Goal: Information Seeking & Learning: Check status

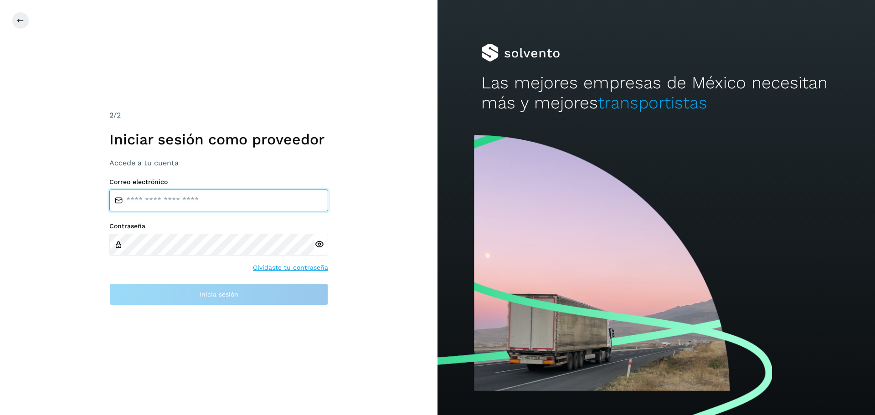
click at [133, 201] on input "email" at bounding box center [218, 200] width 219 height 22
type input "**********"
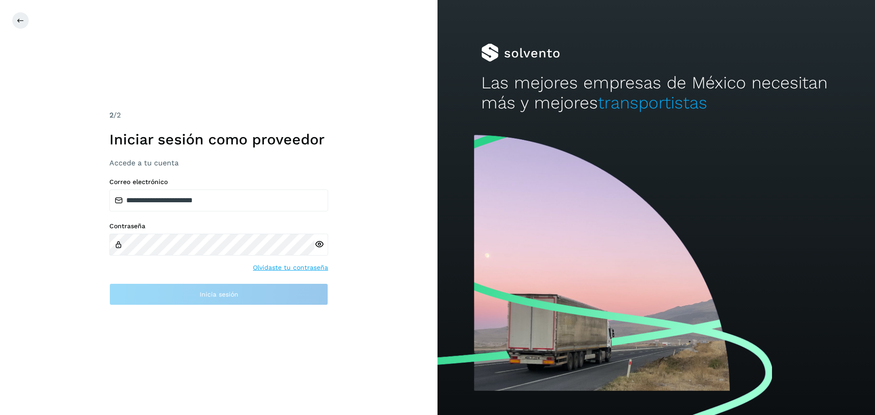
click at [318, 244] on div at bounding box center [321, 245] width 14 height 22
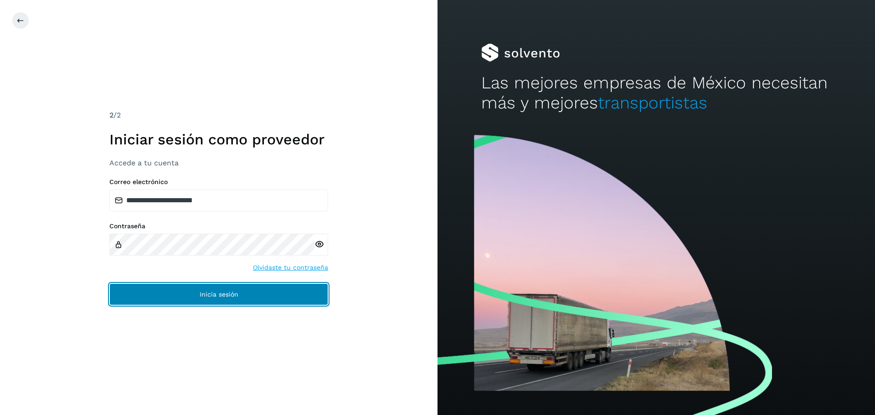
click at [214, 297] on span "Inicia sesión" at bounding box center [218, 294] width 39 height 6
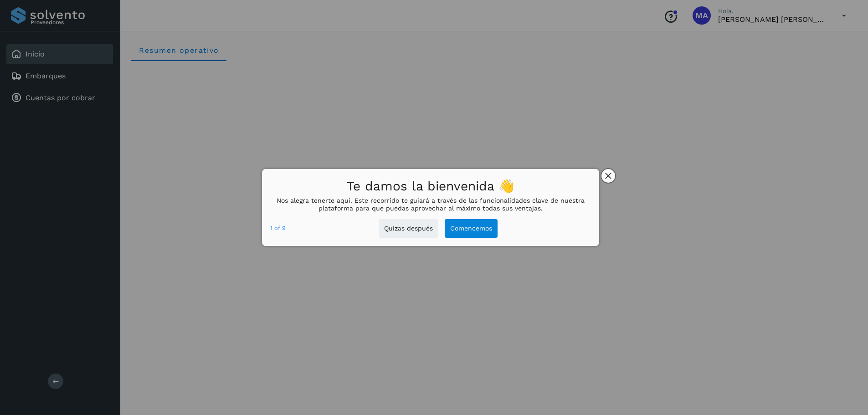
click at [609, 177] on icon "close," at bounding box center [608, 176] width 6 height 6
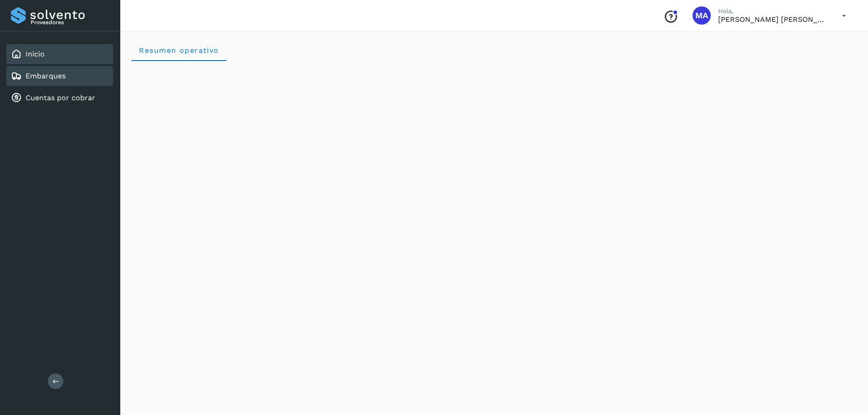
click at [52, 78] on link "Embarques" at bounding box center [46, 76] width 40 height 9
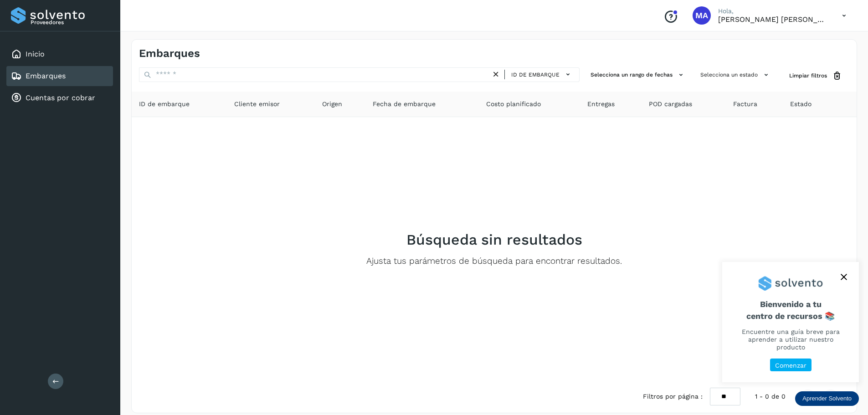
click at [844, 280] on icon "close," at bounding box center [843, 277] width 6 height 6
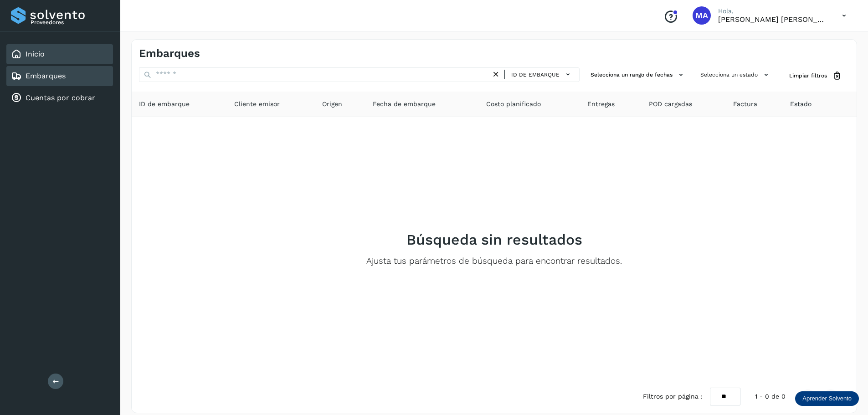
click at [55, 51] on div "Inicio" at bounding box center [59, 54] width 107 height 20
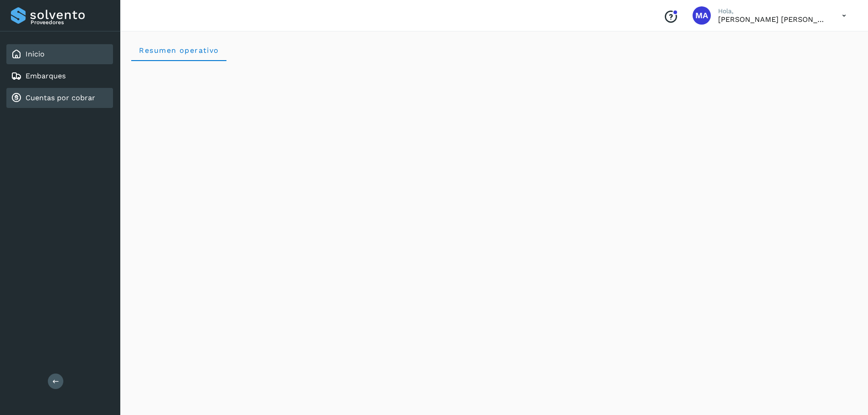
click at [57, 102] on link "Cuentas por cobrar" at bounding box center [61, 97] width 70 height 9
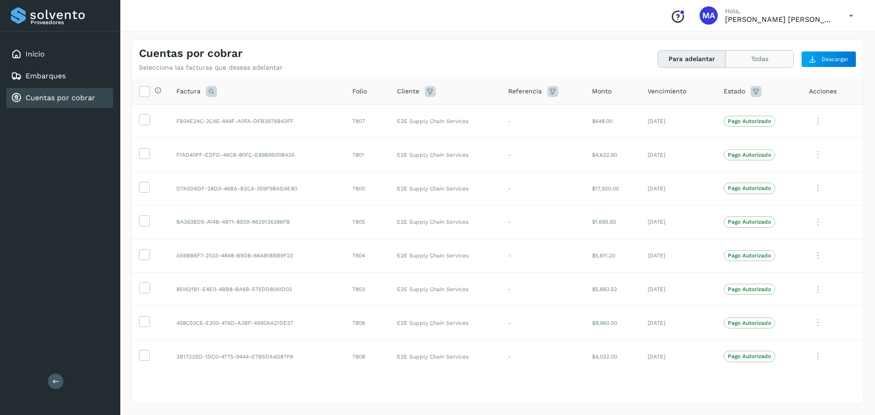
click at [743, 63] on button "Todas" at bounding box center [759, 59] width 67 height 17
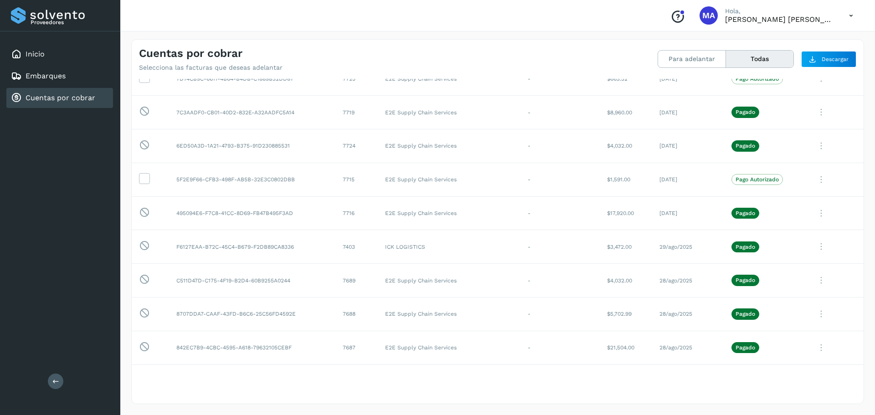
scroll to position [1655, 0]
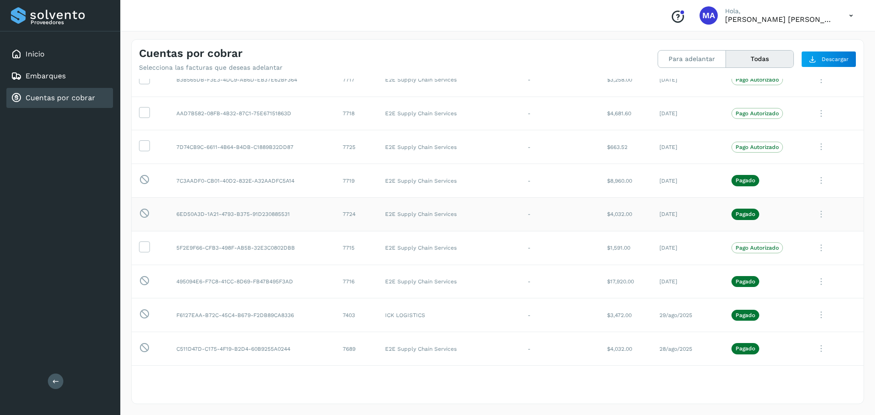
click at [812, 216] on icon at bounding box center [821, 214] width 18 height 19
click at [791, 236] on button "Ver Detalle" at bounding box center [801, 237] width 108 height 18
click at [818, 213] on icon at bounding box center [821, 214] width 18 height 19
click at [765, 240] on button "Ver Detalle" at bounding box center [801, 237] width 108 height 18
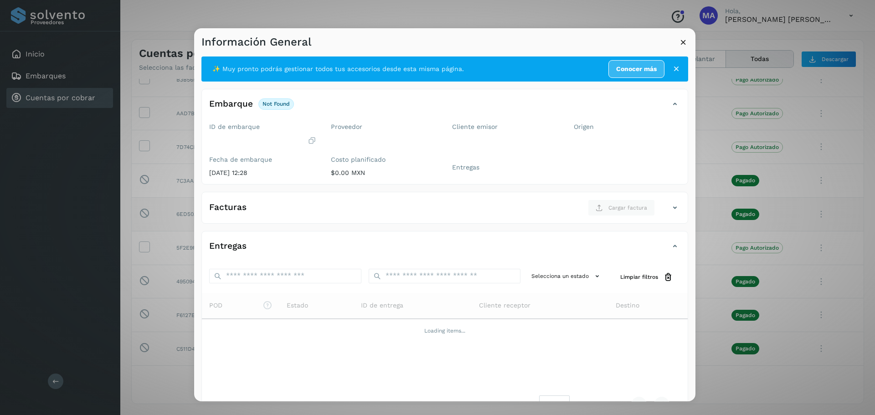
click at [682, 42] on icon at bounding box center [683, 42] width 10 height 10
